Goal: Transaction & Acquisition: Purchase product/service

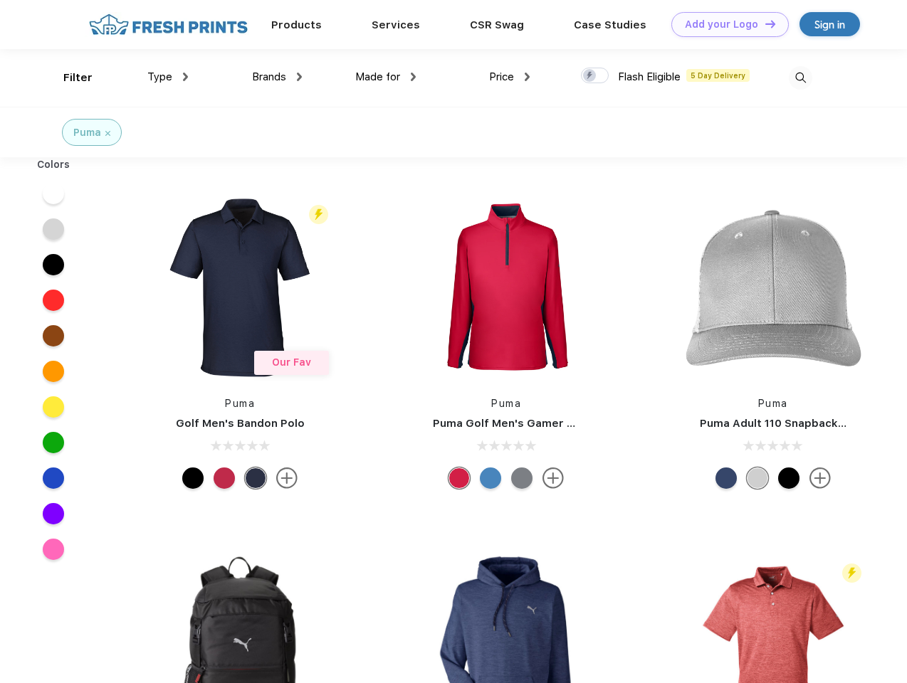
click at [725, 24] on link "Add your Logo Design Tool" at bounding box center [729, 24] width 117 height 25
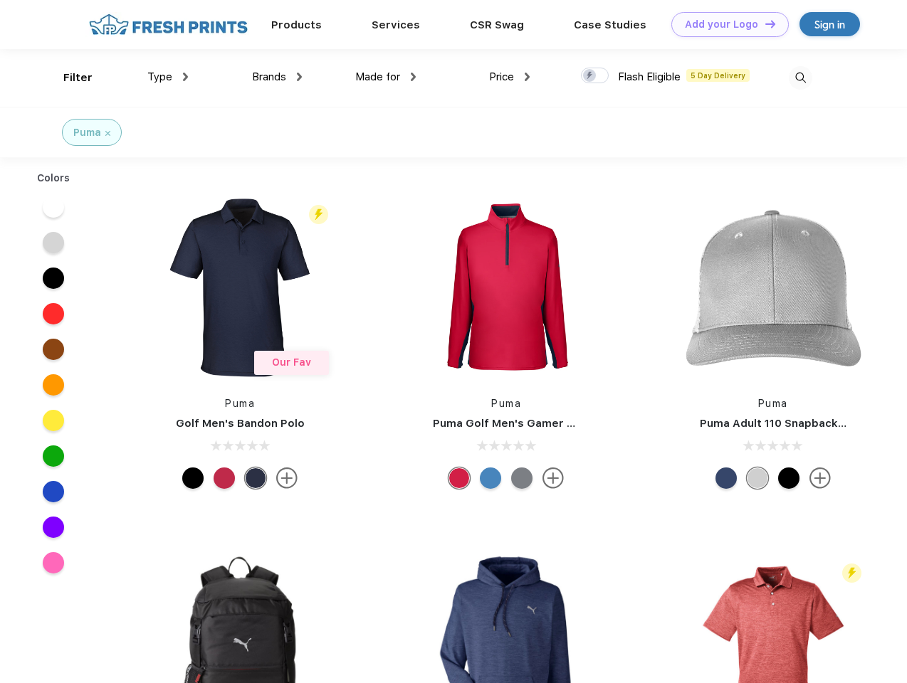
click at [0, 0] on div "Design Tool" at bounding box center [0, 0] width 0 height 0
click at [764, 23] on link "Add your Logo Design Tool" at bounding box center [729, 24] width 117 height 25
click at [68, 78] on div "Filter" at bounding box center [77, 78] width 29 height 16
click at [168, 77] on span "Type" at bounding box center [159, 76] width 25 height 13
click at [277, 77] on span "Brands" at bounding box center [269, 76] width 34 height 13
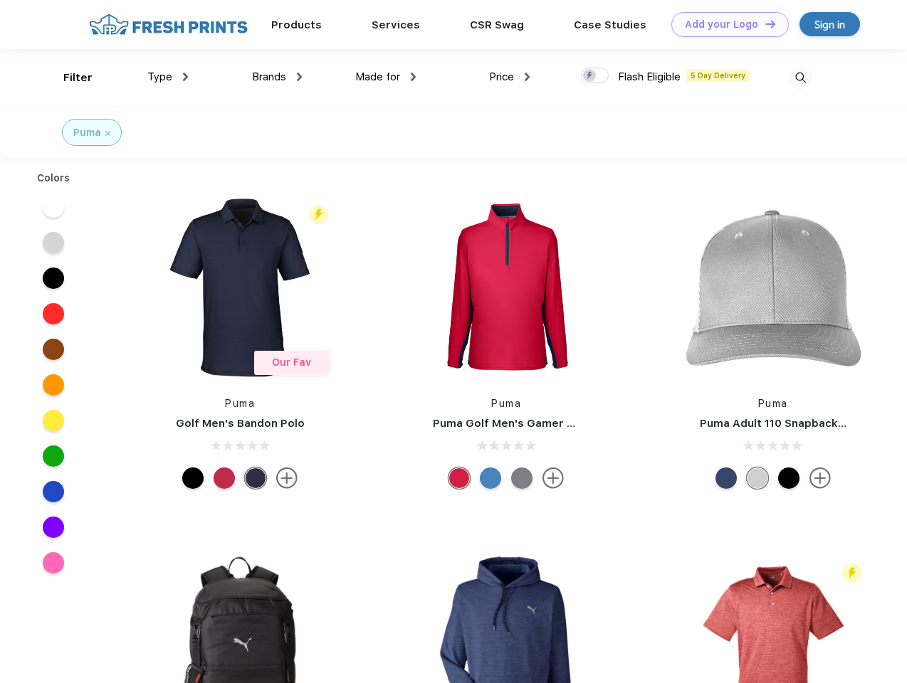
click at [386, 77] on span "Made for" at bounding box center [377, 76] width 45 height 13
click at [510, 77] on span "Price" at bounding box center [501, 76] width 25 height 13
click at [595, 76] on div at bounding box center [595, 76] width 28 height 16
click at [590, 76] on input "checkbox" at bounding box center [585, 71] width 9 height 9
click at [800, 78] on img at bounding box center [800, 77] width 23 height 23
